Goal: Transaction & Acquisition: Purchase product/service

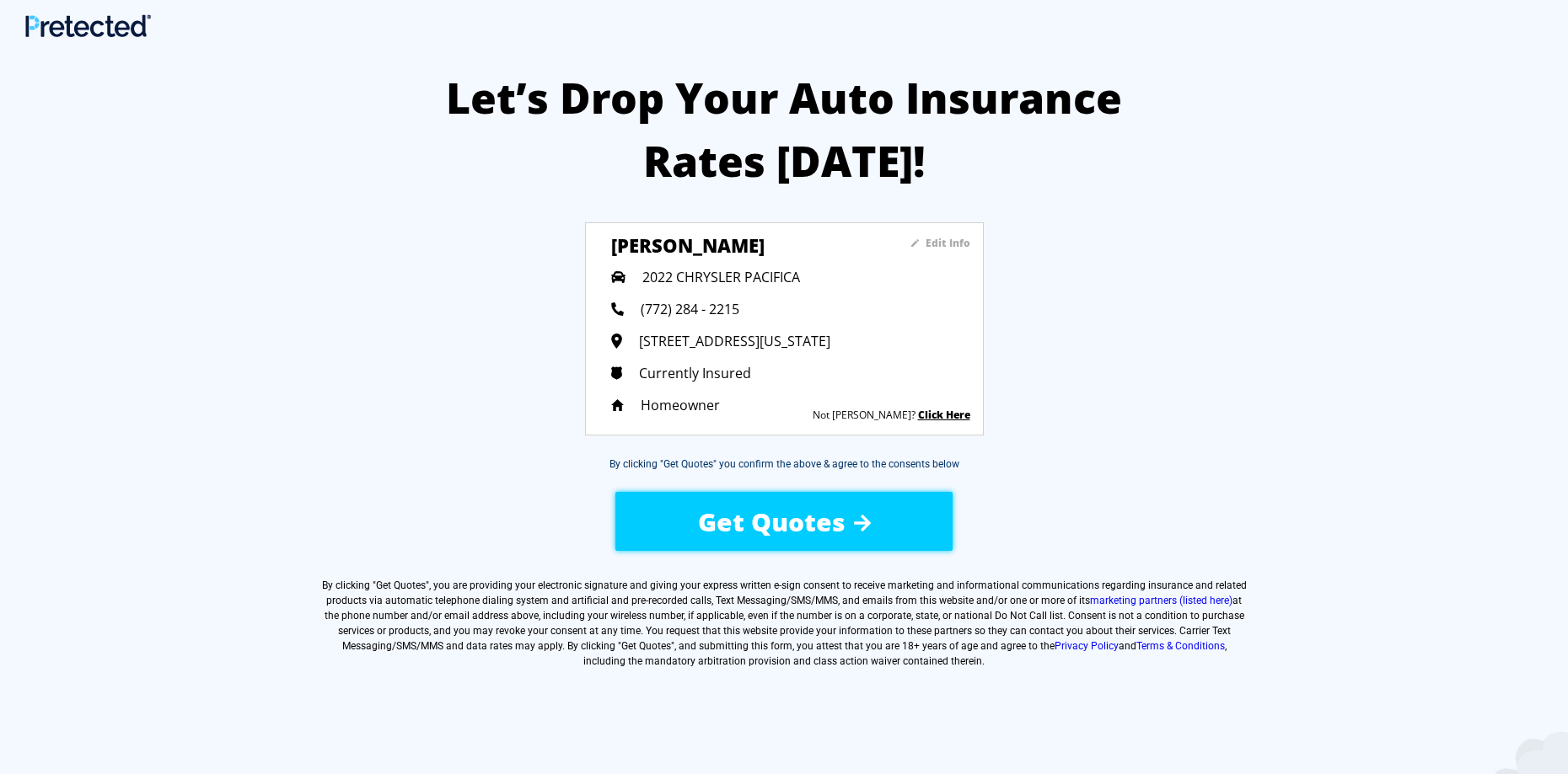
click at [788, 529] on span "Get Quotes" at bounding box center [771, 521] width 147 height 35
click at [724, 529] on span "Get Quotes" at bounding box center [771, 521] width 147 height 35
